Goal: Information Seeking & Learning: Learn about a topic

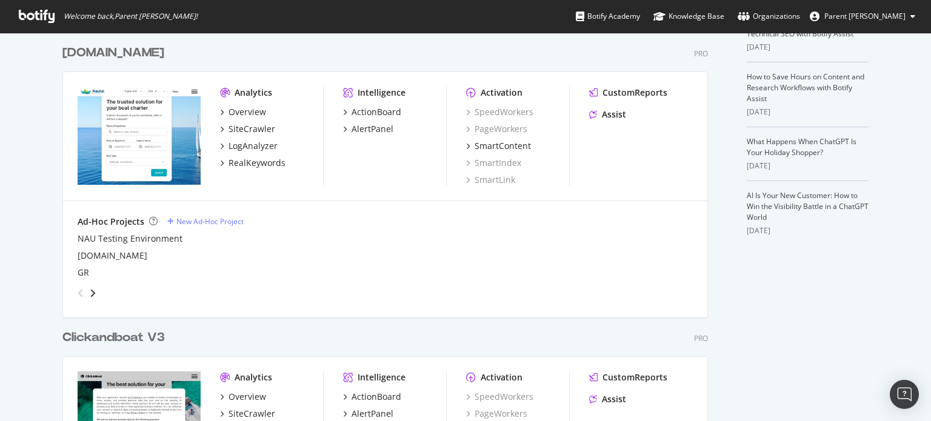
scroll to position [364, 0]
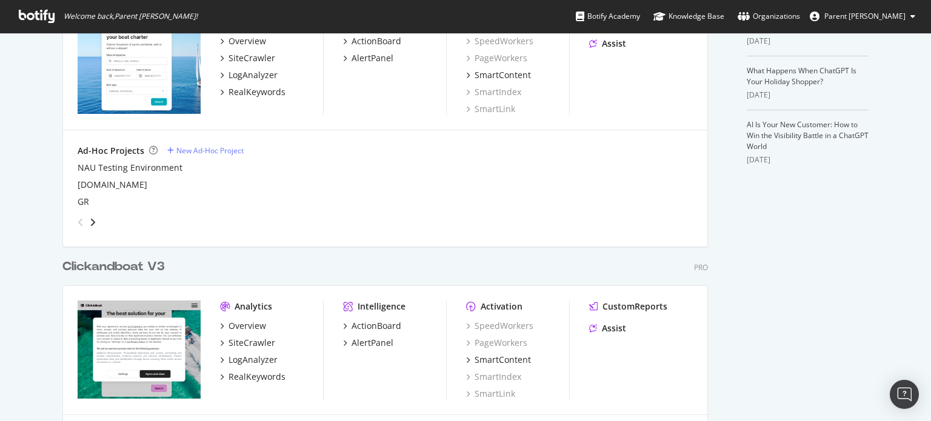
click at [124, 260] on div "Clickandboat V3" at bounding box center [113, 267] width 102 height 18
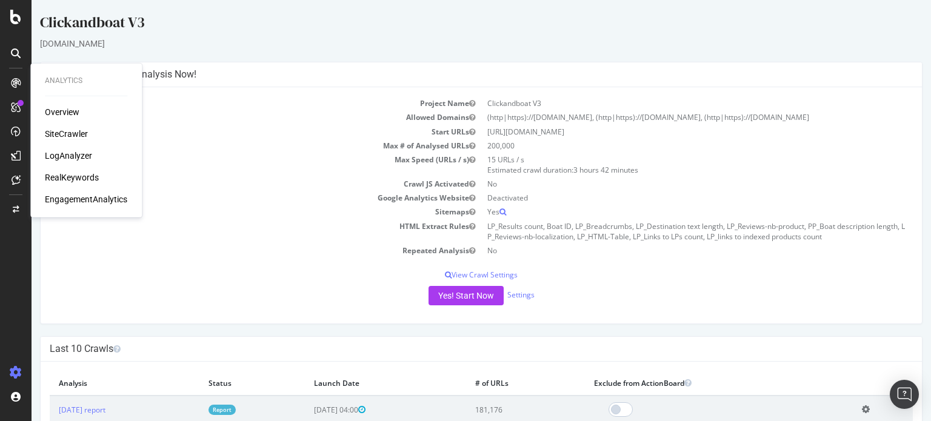
click at [68, 130] on div "SiteCrawler" at bounding box center [66, 134] width 43 height 12
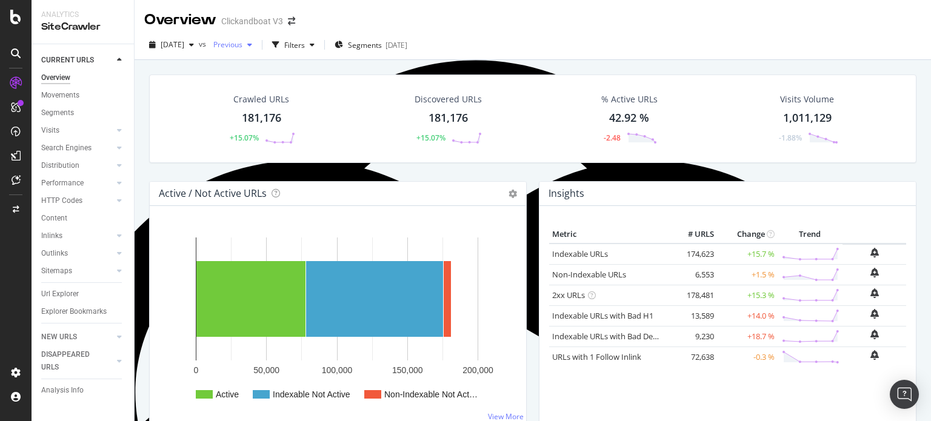
click at [243, 43] on span "Previous" at bounding box center [226, 44] width 34 height 10
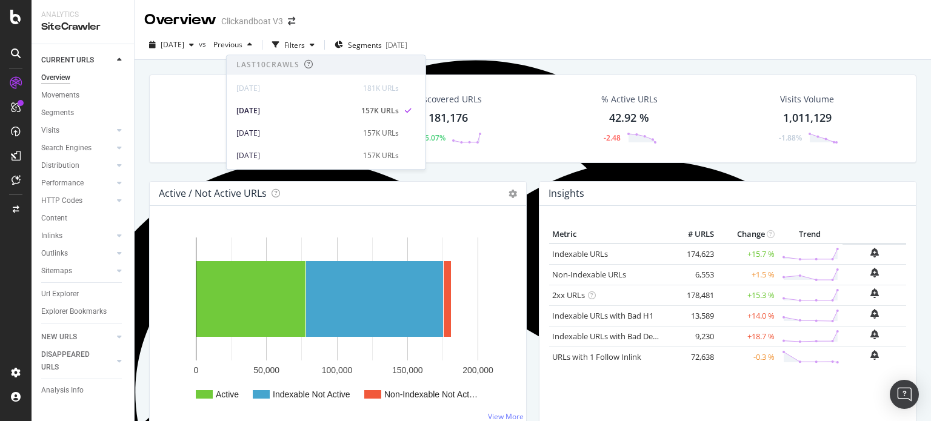
click at [334, 21] on div "Overview Clickandboat V3" at bounding box center [533, 15] width 797 height 30
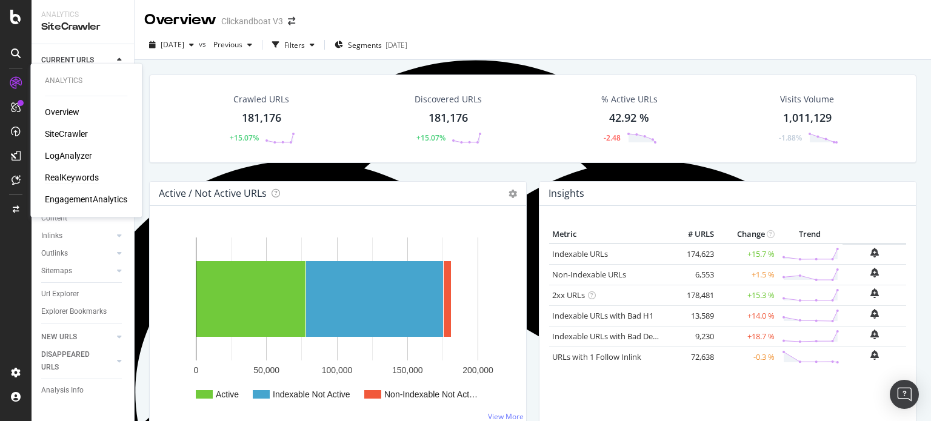
click at [82, 179] on div "RealKeywords" at bounding box center [72, 178] width 54 height 12
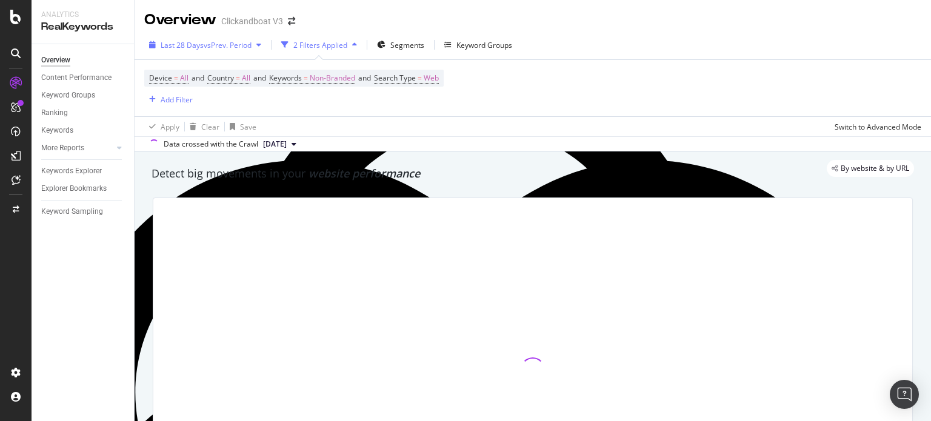
click at [250, 51] on div "Last 28 Days vs Prev. Period" at bounding box center [205, 45] width 122 height 18
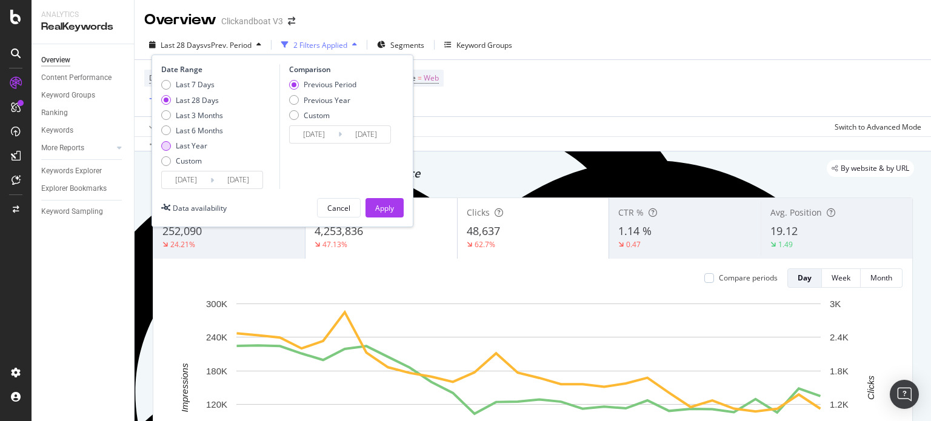
click at [204, 144] on div "Last Year" at bounding box center [192, 146] width 32 height 10
type input "[DATE]"
click at [383, 208] on div "Apply" at bounding box center [384, 208] width 19 height 10
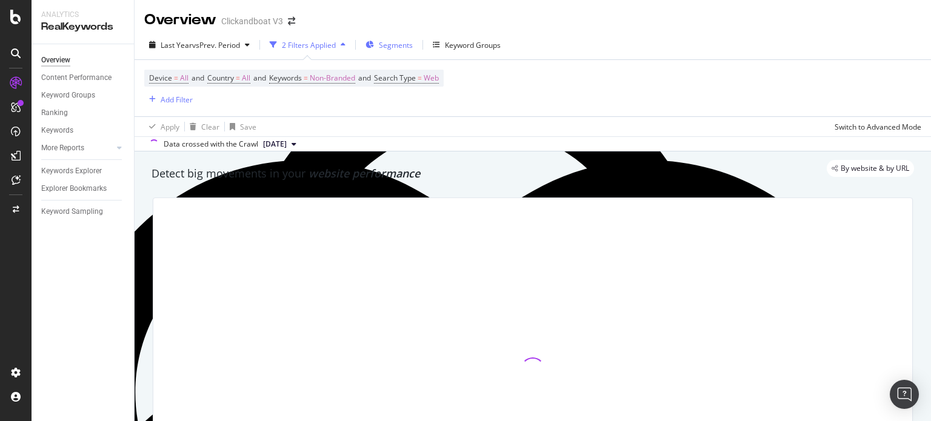
click at [397, 45] on span "Segments" at bounding box center [396, 45] width 34 height 10
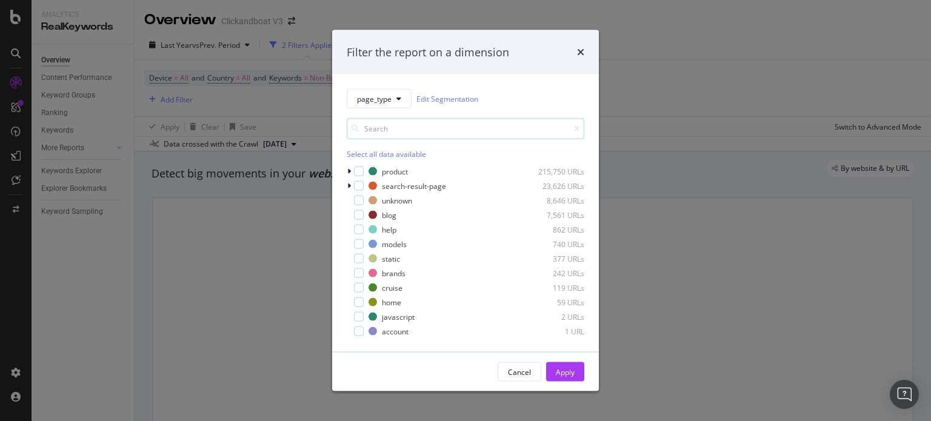
click at [384, 129] on input "modal" at bounding box center [466, 128] width 238 height 21
type input "p"
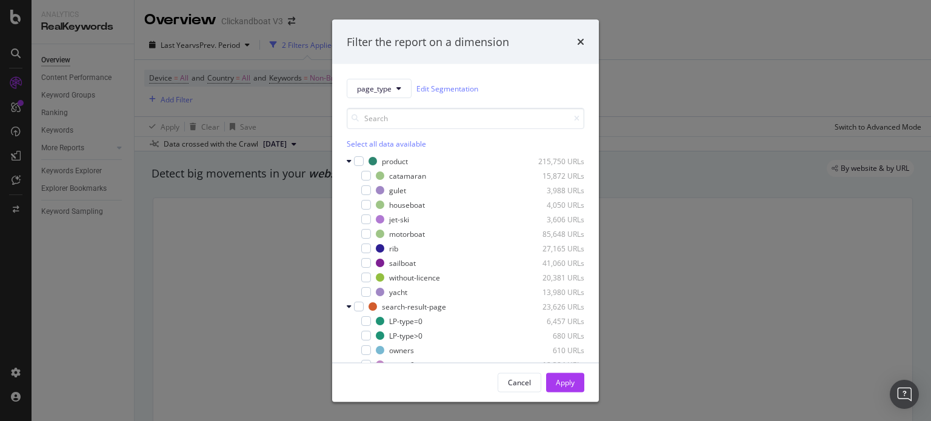
scroll to position [121, 0]
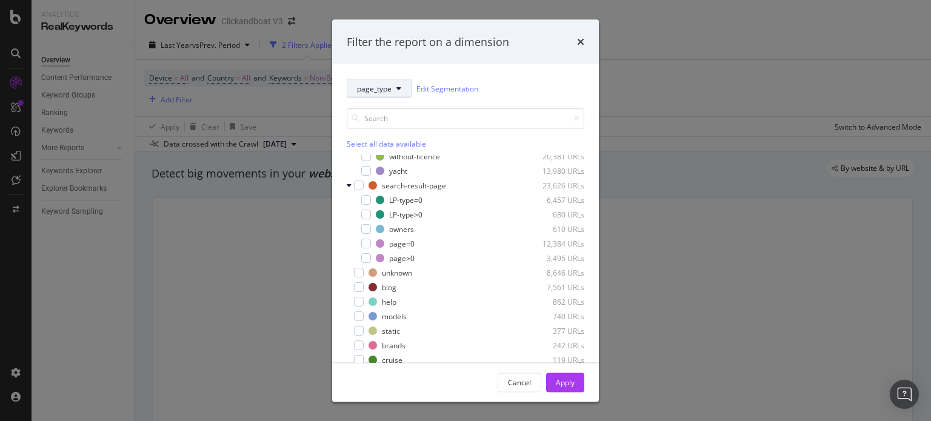
click at [381, 89] on span "page_type" at bounding box center [374, 88] width 35 height 10
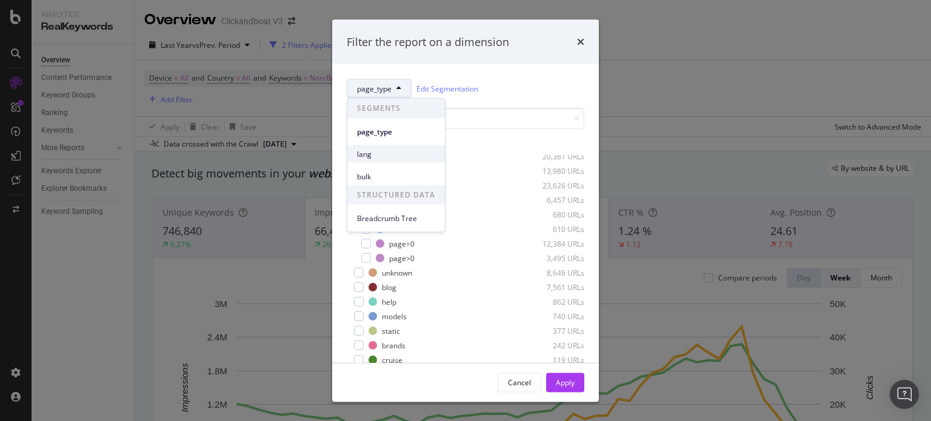
click at [373, 150] on span "lang" at bounding box center [396, 154] width 78 height 11
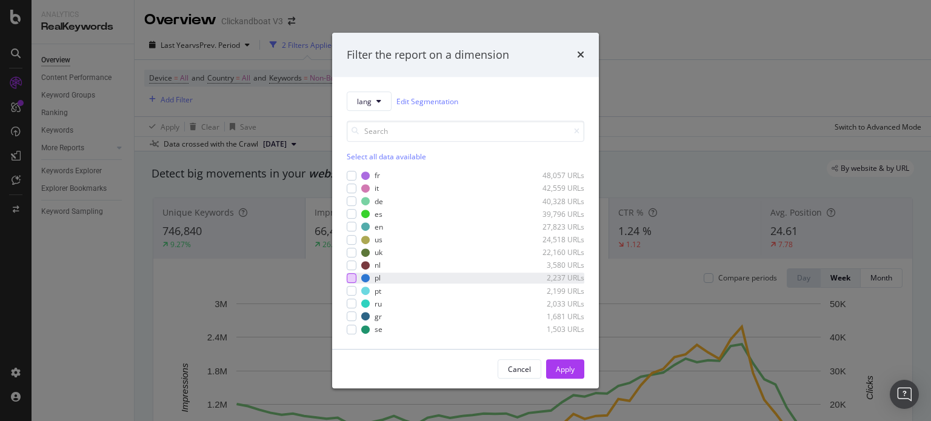
click at [351, 280] on div "modal" at bounding box center [352, 278] width 10 height 10
click at [560, 367] on div "Apply" at bounding box center [565, 369] width 19 height 10
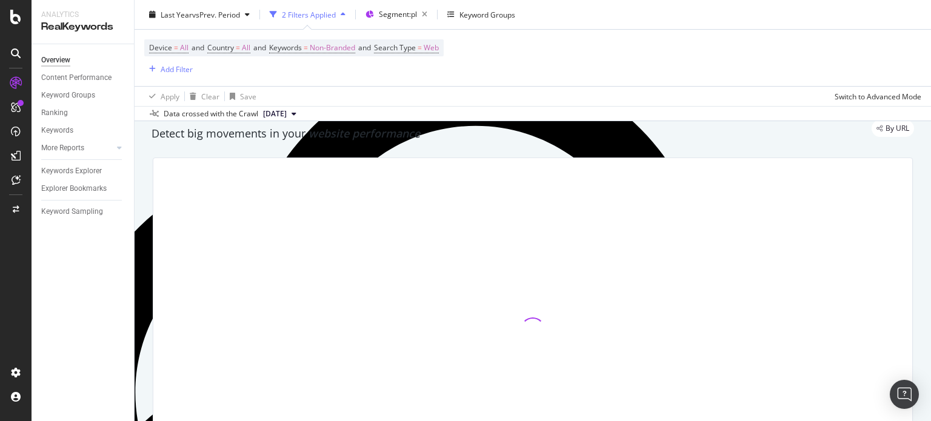
scroll to position [61, 0]
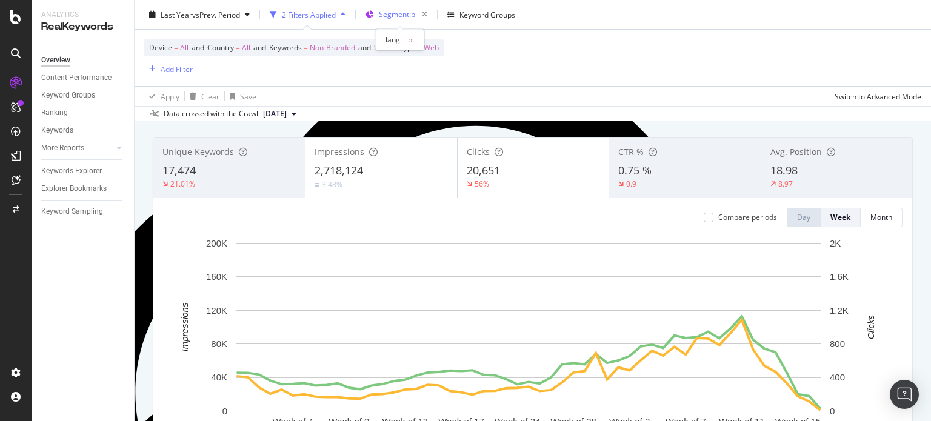
click at [413, 9] on span "Segment: pl" at bounding box center [398, 14] width 38 height 10
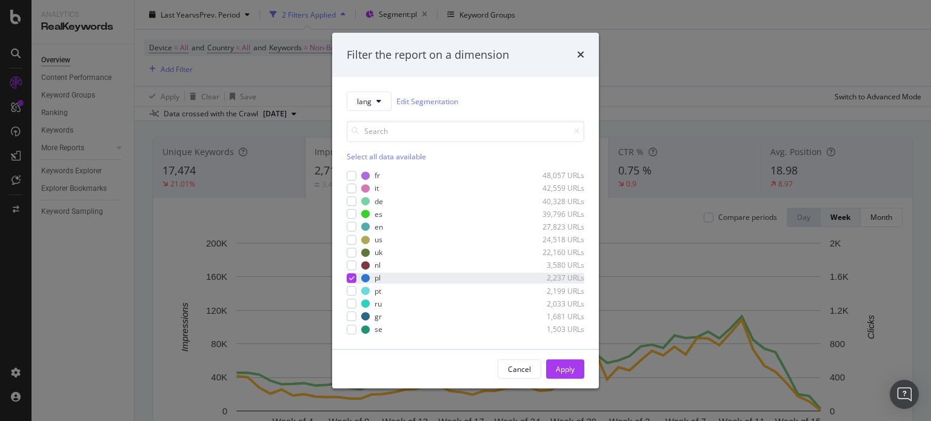
click at [352, 276] on icon "modal" at bounding box center [351, 278] width 5 height 6
click at [352, 329] on div "modal" at bounding box center [352, 330] width 10 height 10
click at [572, 365] on div "Apply" at bounding box center [565, 369] width 19 height 10
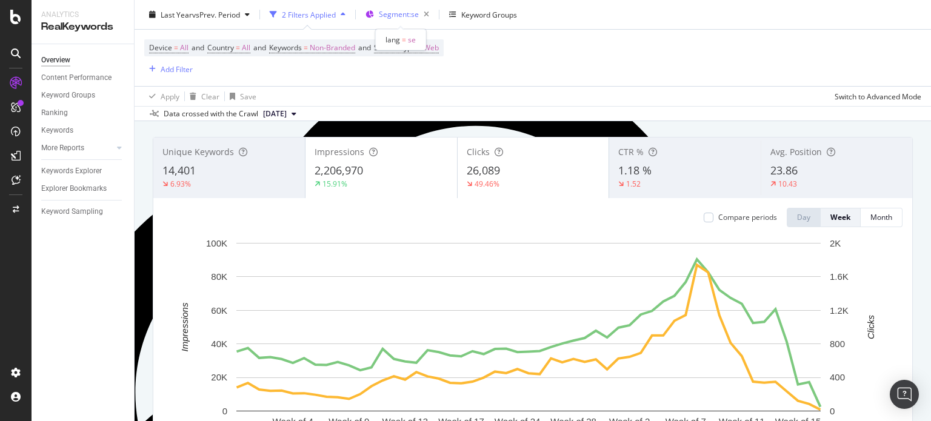
click at [405, 18] on span "Segment: se" at bounding box center [399, 14] width 40 height 10
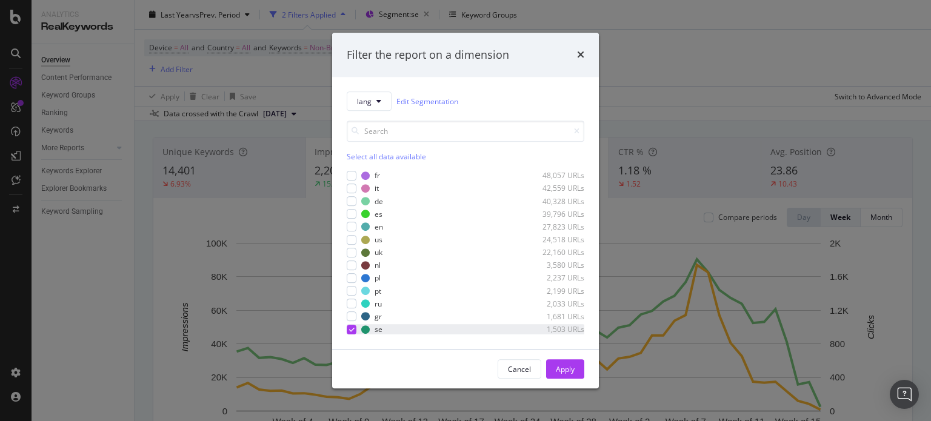
click at [353, 328] on icon "modal" at bounding box center [351, 330] width 5 height 6
click at [353, 318] on div "modal" at bounding box center [352, 317] width 10 height 10
drag, startPoint x: 569, startPoint y: 370, endPoint x: 21, endPoint y: 281, distance: 555.5
click at [567, 371] on div "Apply" at bounding box center [565, 369] width 19 height 10
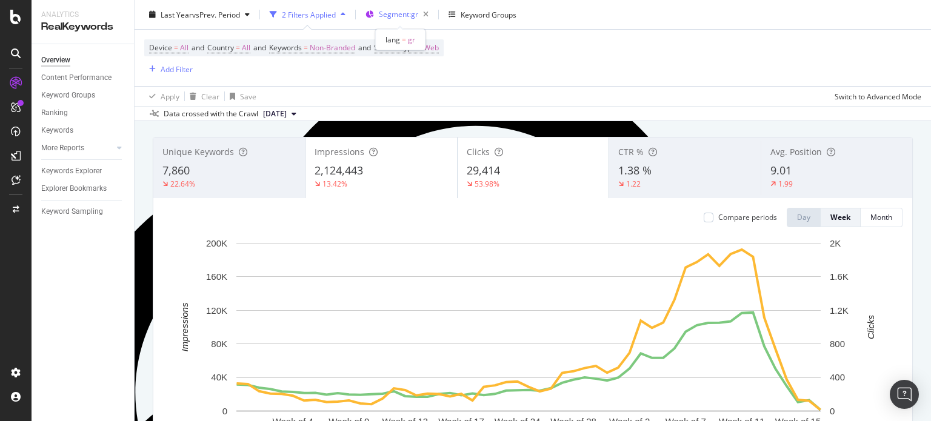
click at [418, 18] on span "Segment: gr" at bounding box center [398, 14] width 39 height 10
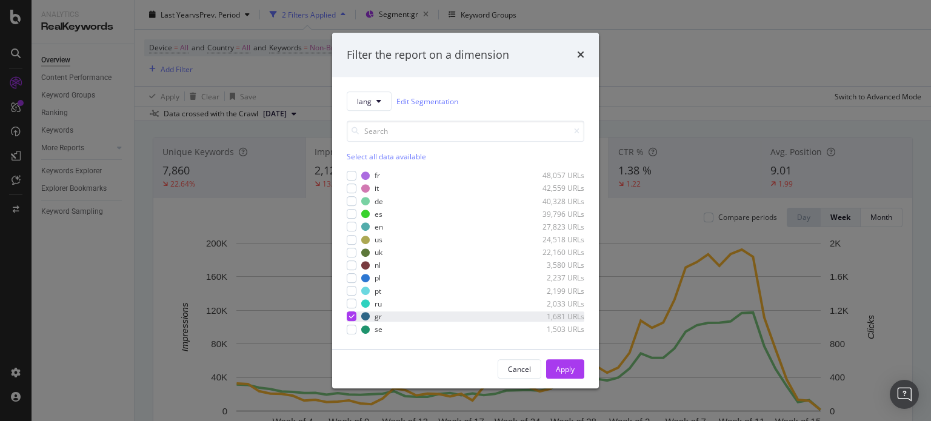
click at [352, 317] on icon "modal" at bounding box center [351, 317] width 5 height 6
click at [359, 276] on div "pl 2,237 URLs" at bounding box center [466, 278] width 238 height 10
click at [565, 366] on div "Apply" at bounding box center [565, 369] width 19 height 10
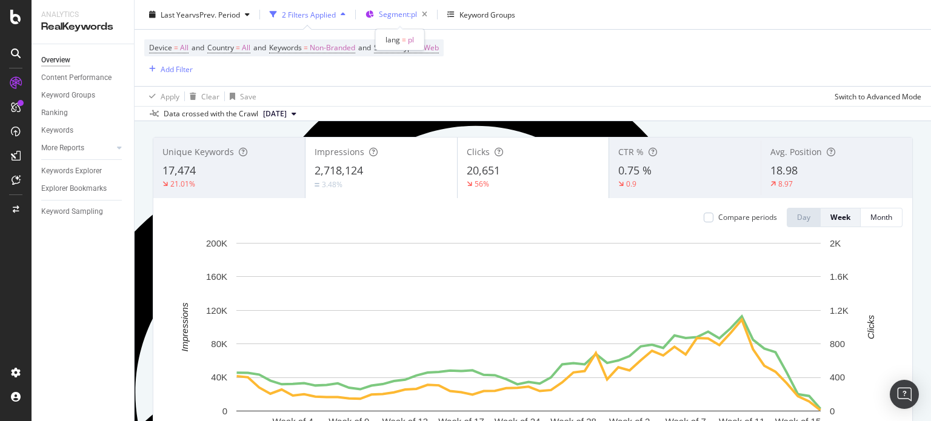
click at [407, 18] on span "Segment: pl" at bounding box center [398, 14] width 38 height 10
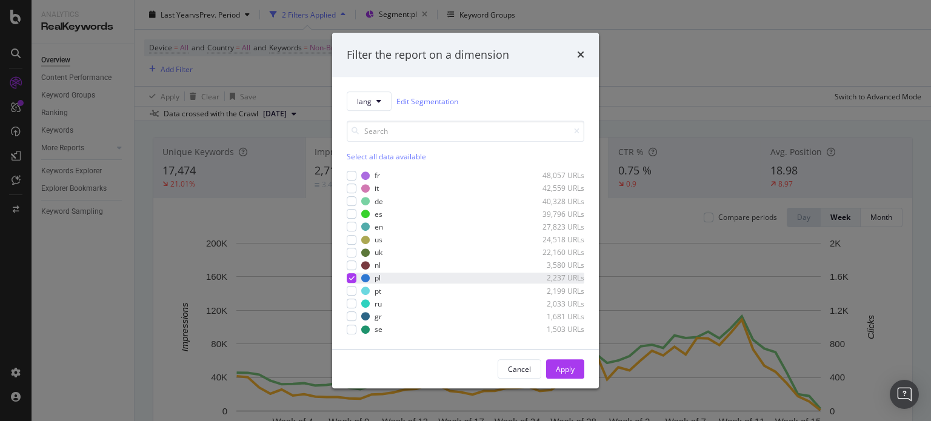
click at [354, 276] on div "modal" at bounding box center [352, 278] width 10 height 10
click at [350, 277] on div "modal" at bounding box center [352, 278] width 10 height 10
click at [349, 277] on icon "modal" at bounding box center [351, 278] width 5 height 6
click at [351, 289] on div "modal" at bounding box center [352, 291] width 10 height 10
click at [565, 365] on div "Apply" at bounding box center [565, 369] width 19 height 10
